Goal: Find contact information: Find contact information

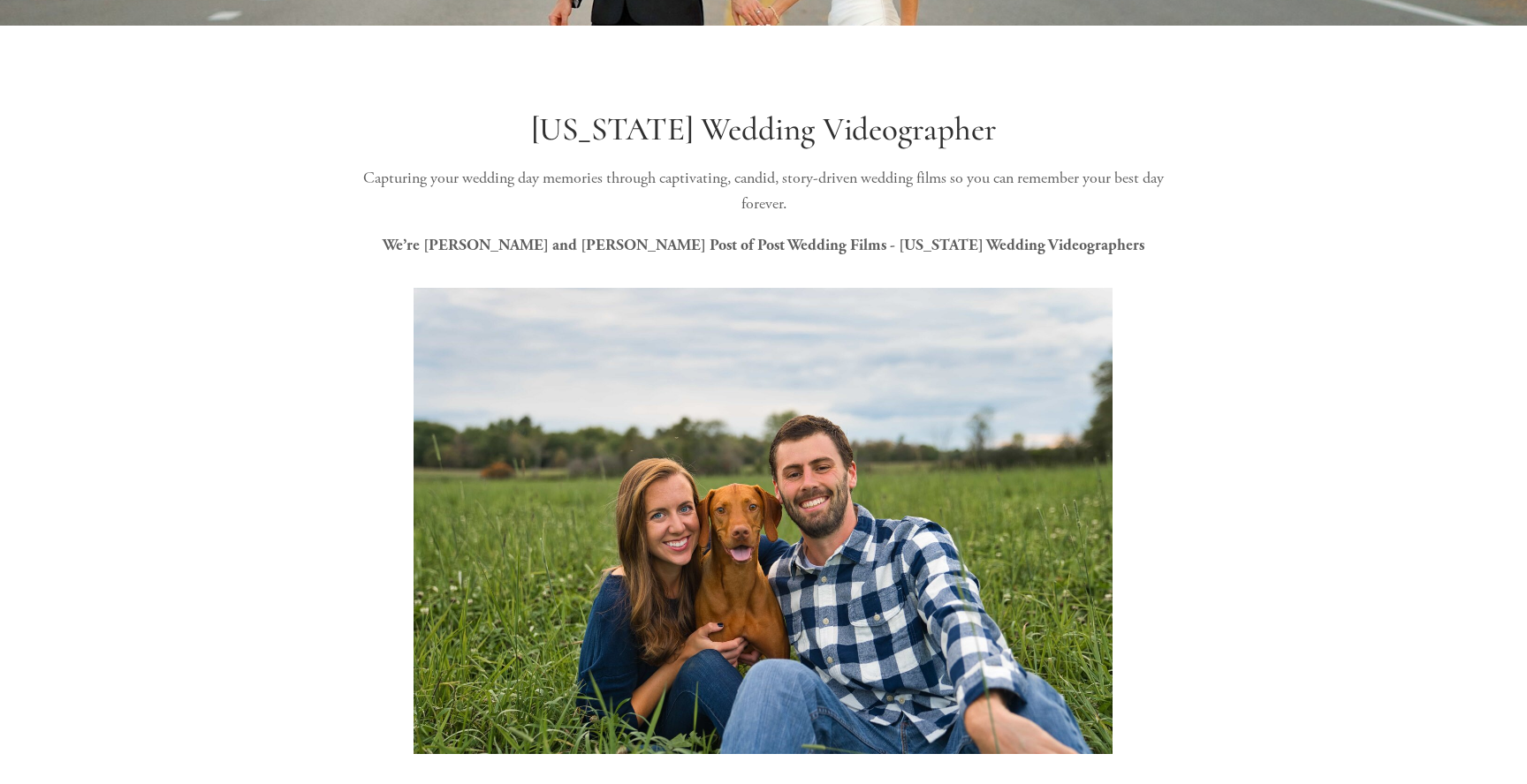
scroll to position [449, 0]
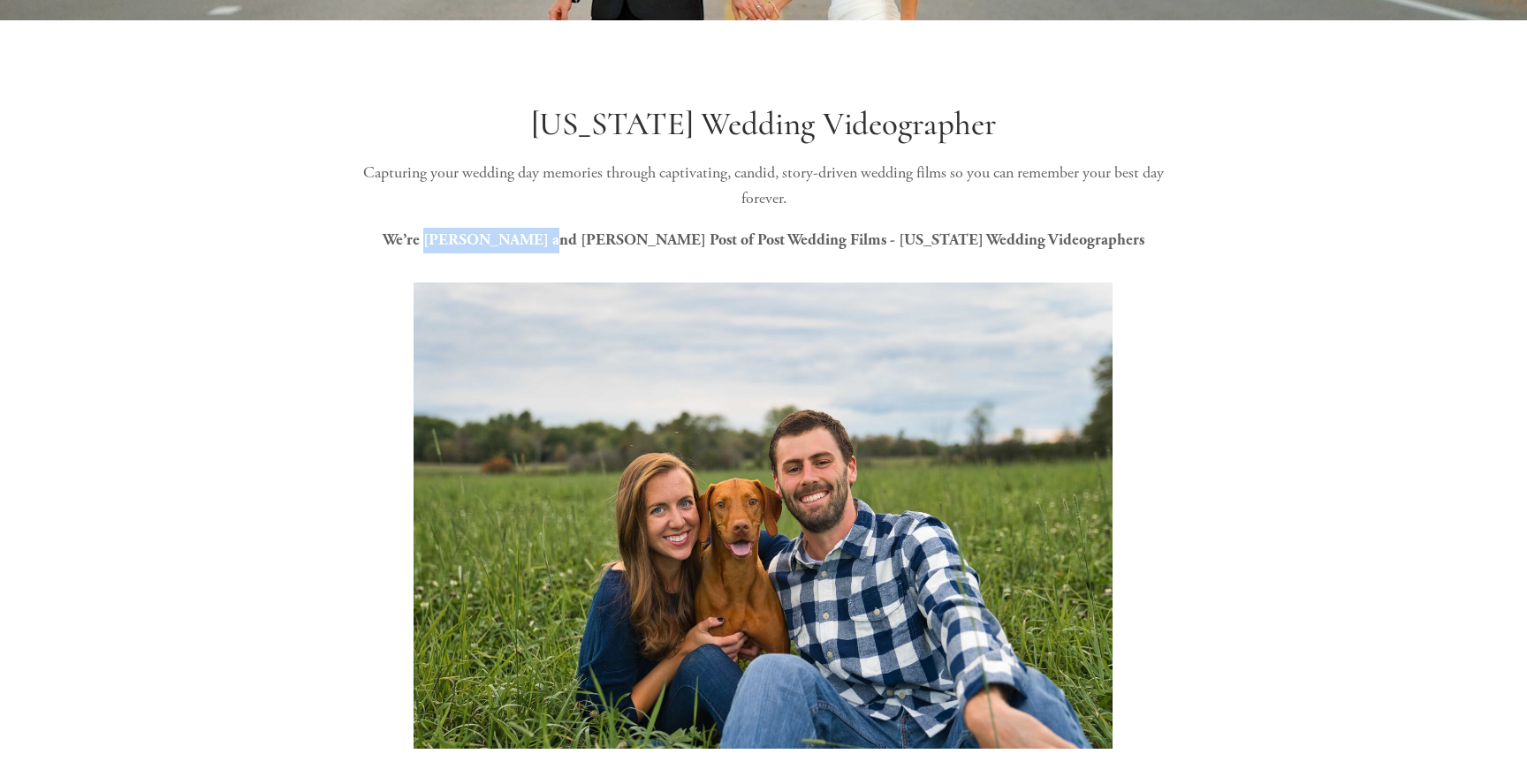
drag, startPoint x: 513, startPoint y: 240, endPoint x: 633, endPoint y: 242, distance: 120.0
click at [633, 242] on strong "We’re [PERSON_NAME] and [PERSON_NAME] Post of Post Wedding Films - [US_STATE] W…" at bounding box center [763, 239] width 761 height 18
copy strong "[PERSON_NAME] and [PERSON_NAME]"
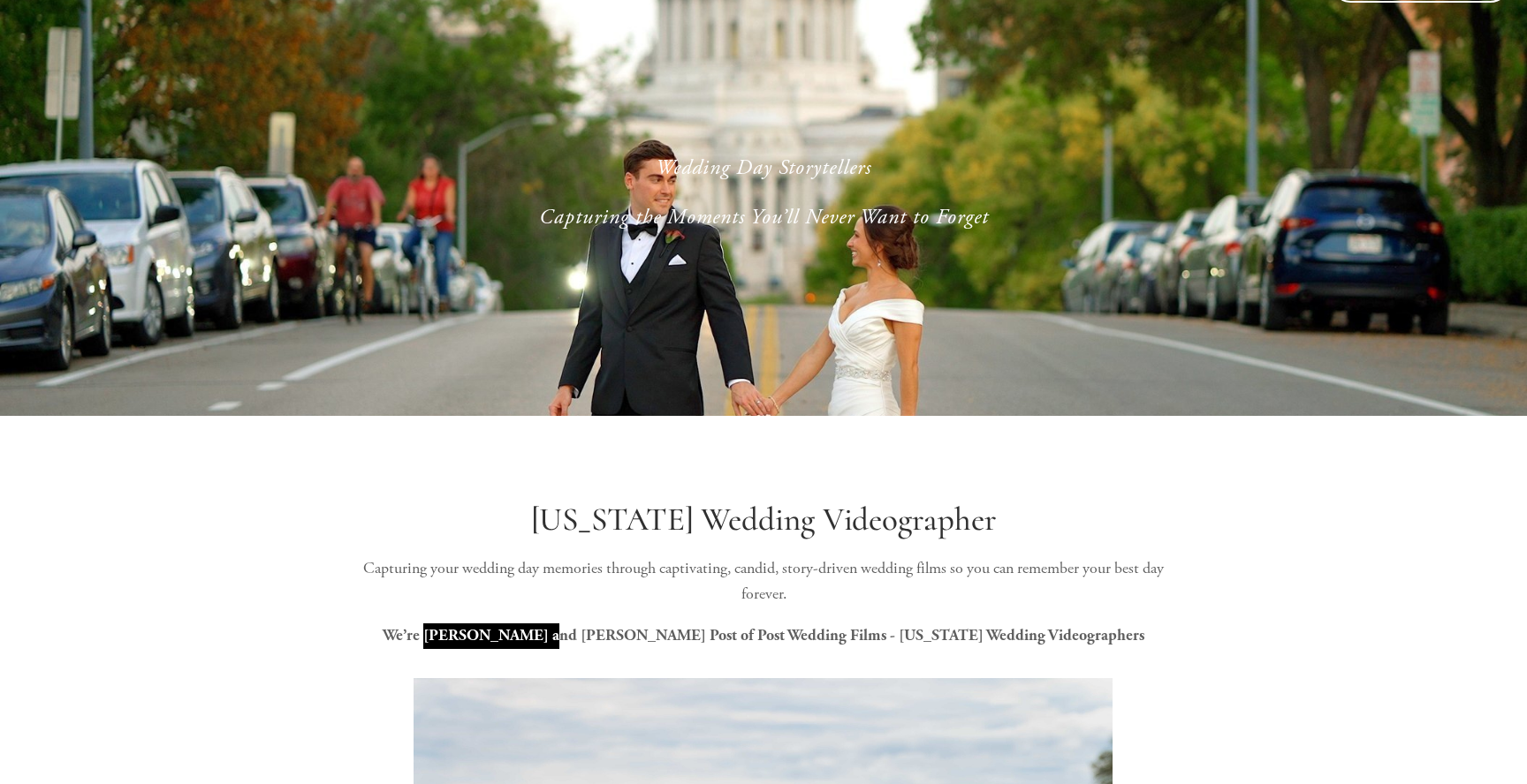
scroll to position [0, 0]
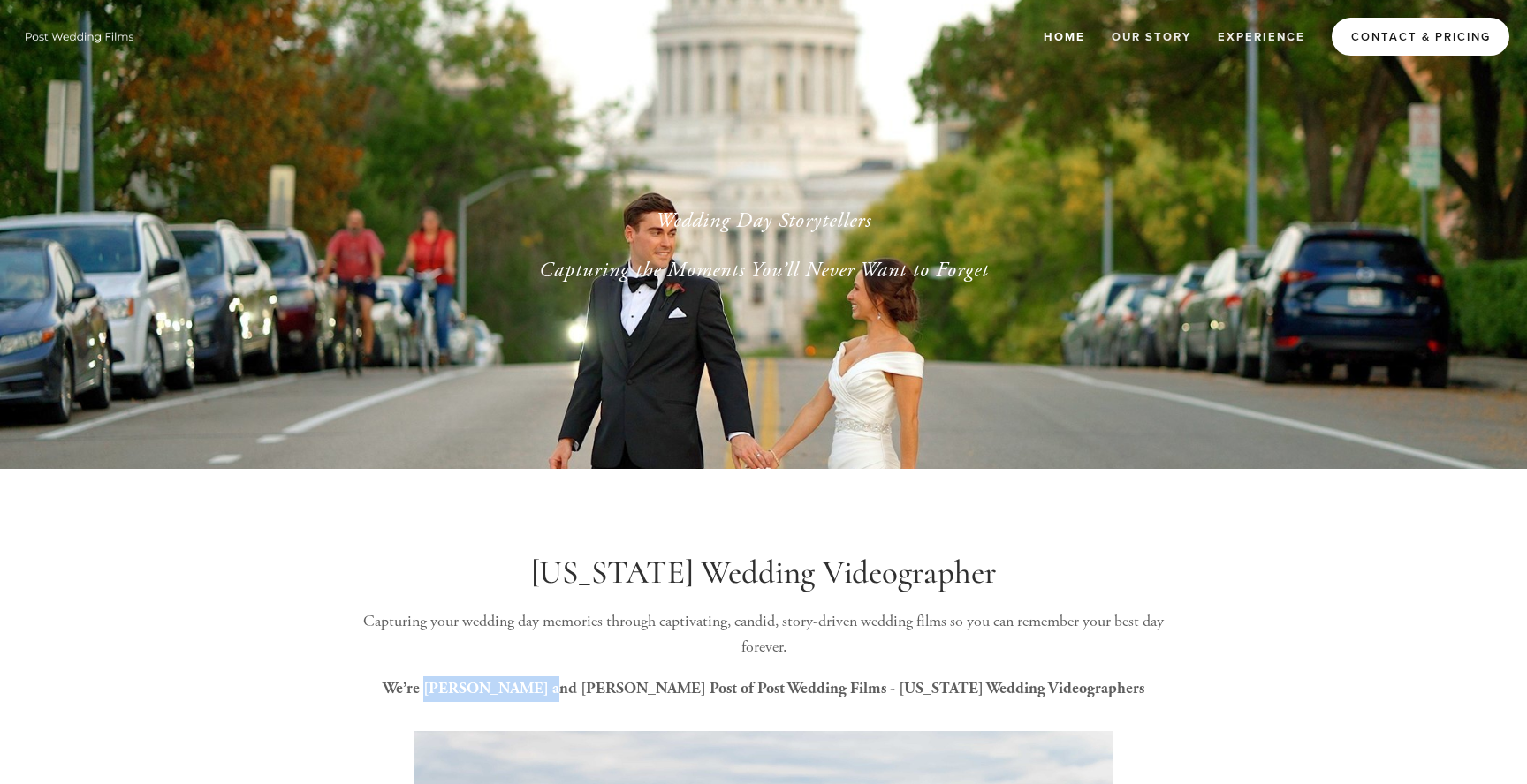
click at [1432, 38] on link "Contact & Pricing" at bounding box center [1420, 36] width 178 height 38
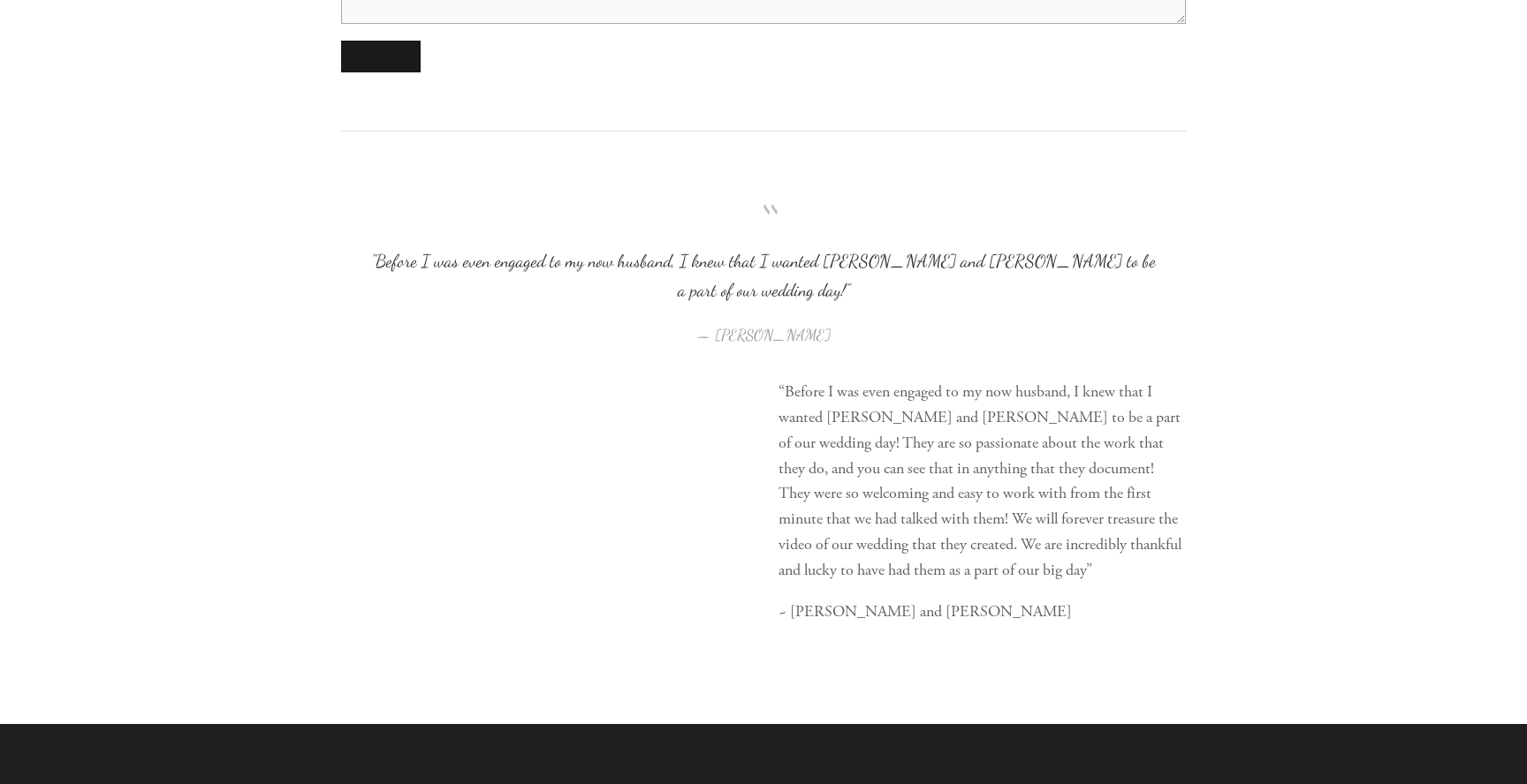
scroll to position [2181, 0]
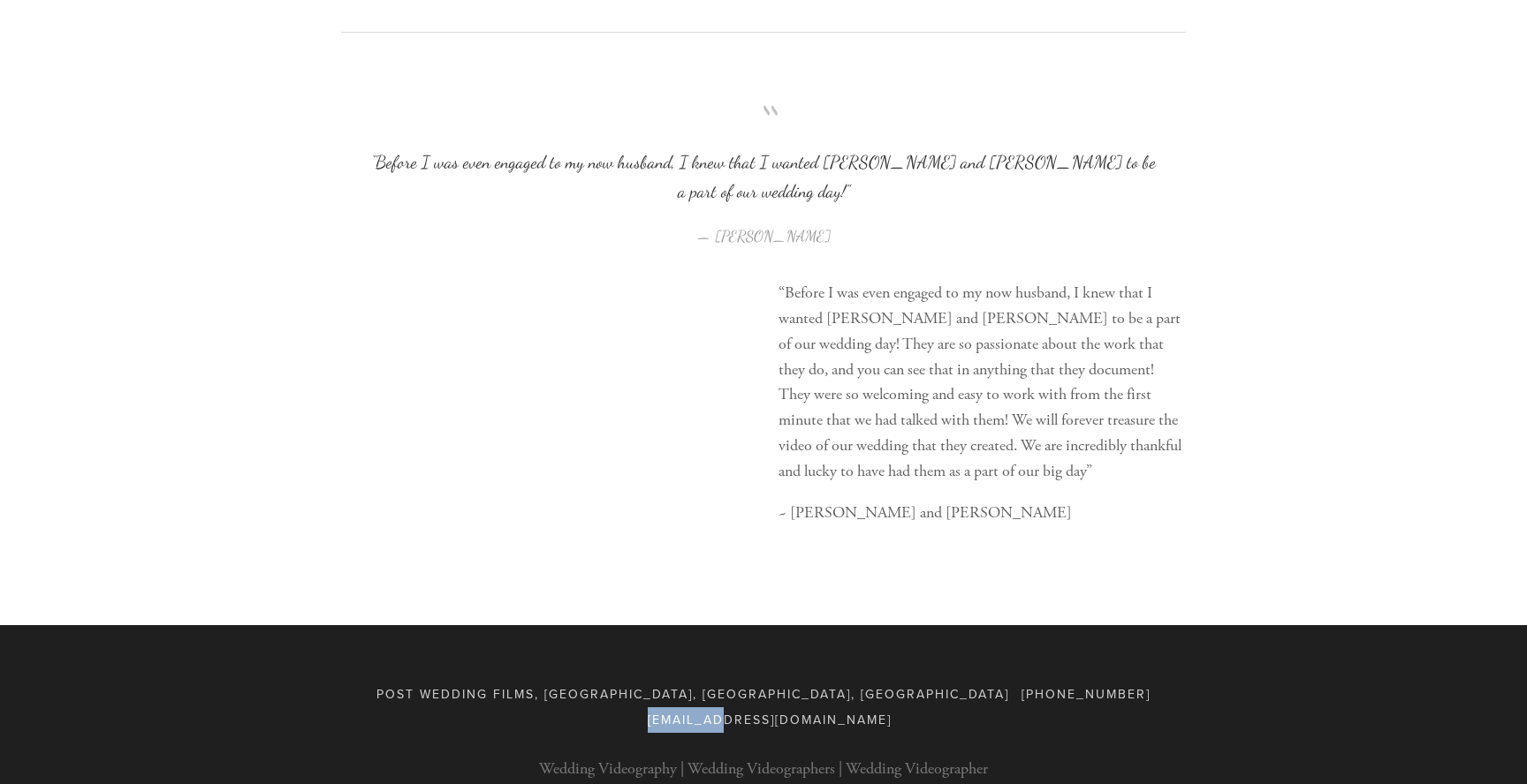
drag, startPoint x: 843, startPoint y: 664, endPoint x: 722, endPoint y: 77, distance: 599.3
click at [938, 682] on div "Post Wedding Films, [GEOGRAPHIC_DATA], [GEOGRAPHIC_DATA], [GEOGRAPHIC_DATA] [PH…" at bounding box center [763, 707] width 845 height 51
click at [891, 711] on span "[EMAIL_ADDRESS][DOMAIN_NAME]" at bounding box center [769, 720] width 244 height 17
